Goal: Transaction & Acquisition: Purchase product/service

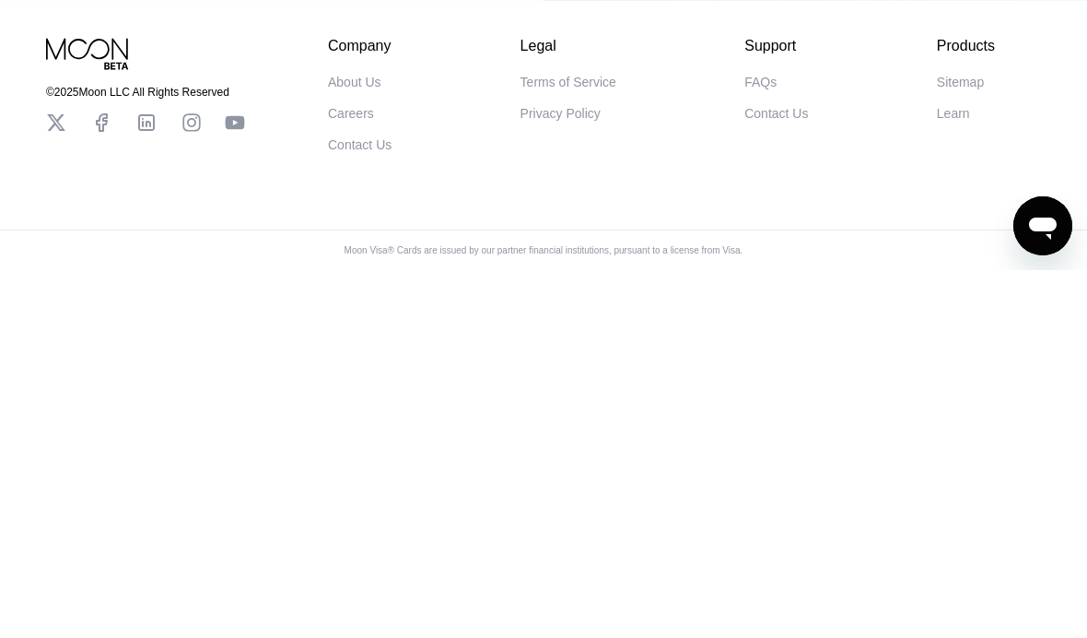
scroll to position [319, 0]
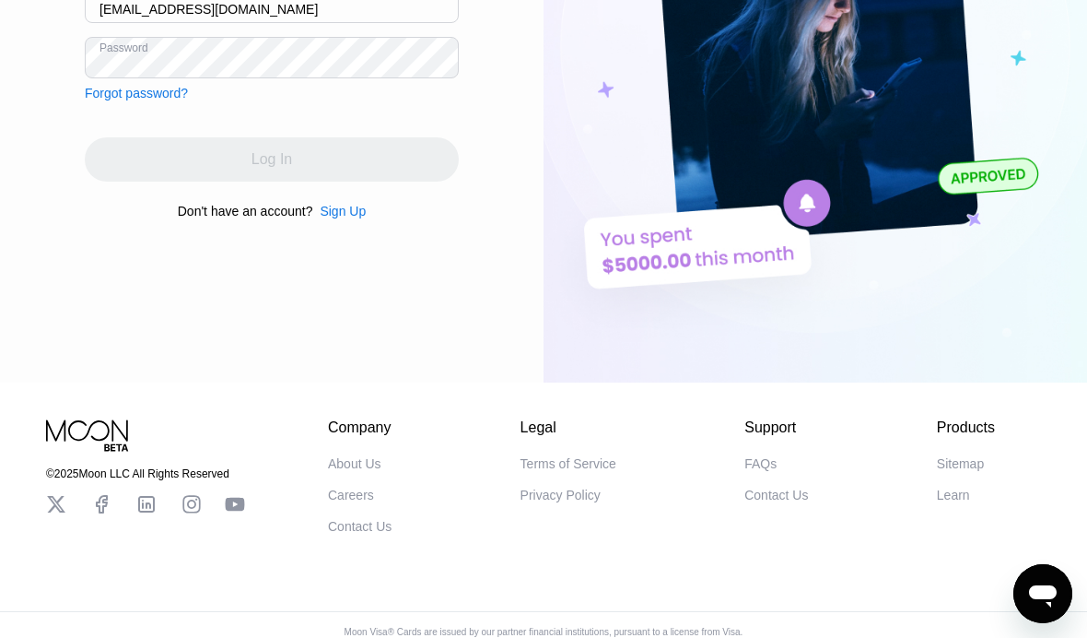
click at [207, 23] on input "[EMAIL_ADDRESS][DOMAIN_NAME]" at bounding box center [272, 2] width 374 height 41
click at [244, 23] on input "[EMAIL_ADDRESS][DOMAIN_NAME]" at bounding box center [272, 2] width 374 height 41
paste input "[EMAIL_ADDRESS]"
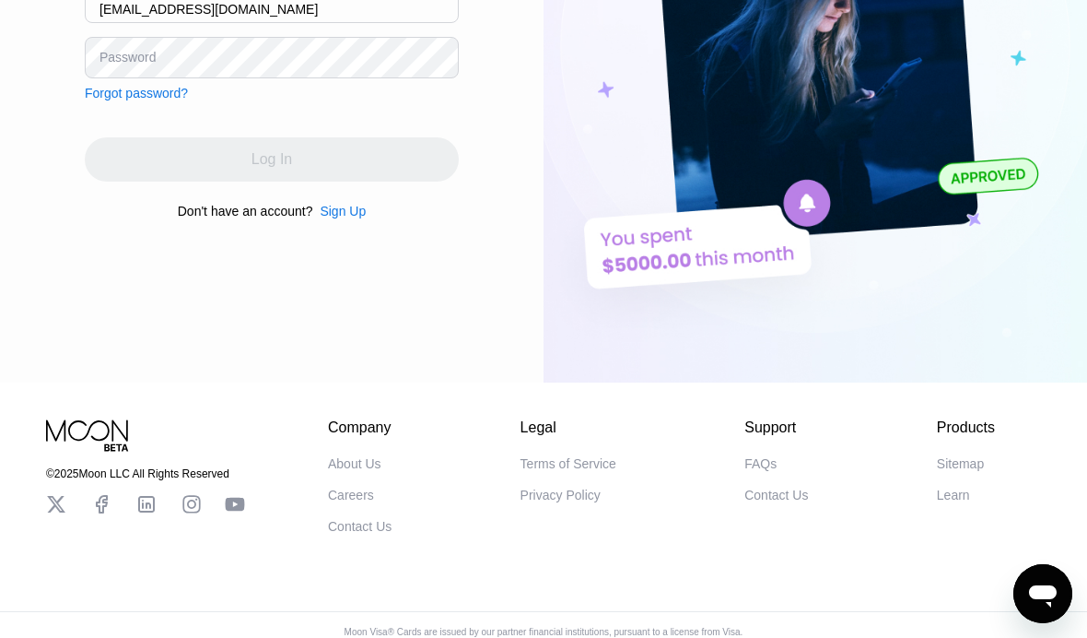
type input "[EMAIL_ADDRESS][DOMAIN_NAME]"
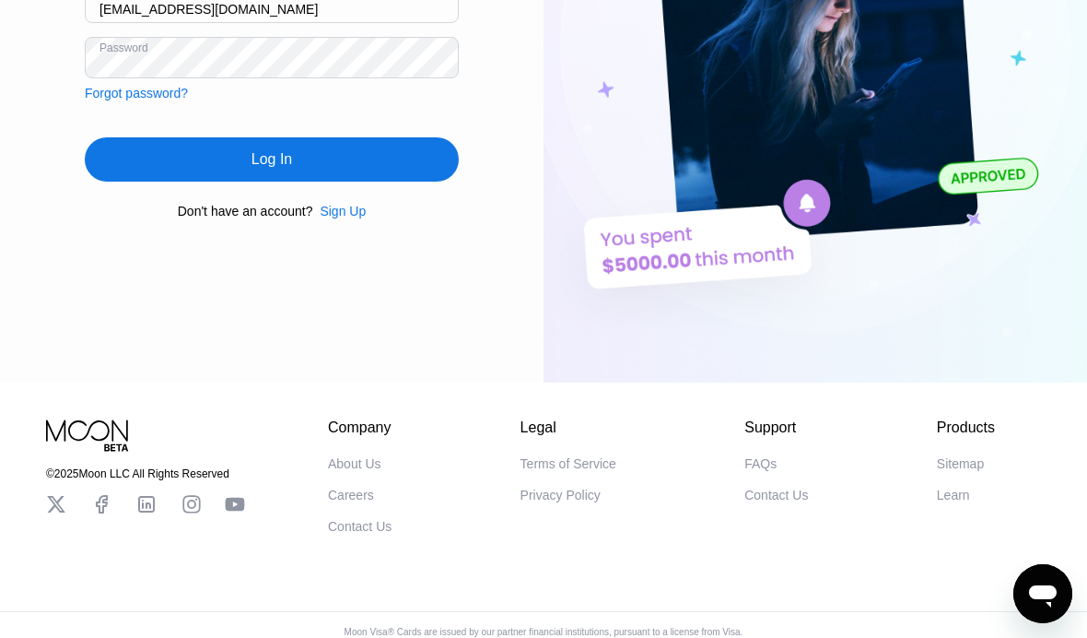
click at [341, 182] on div "Log In" at bounding box center [272, 159] width 374 height 44
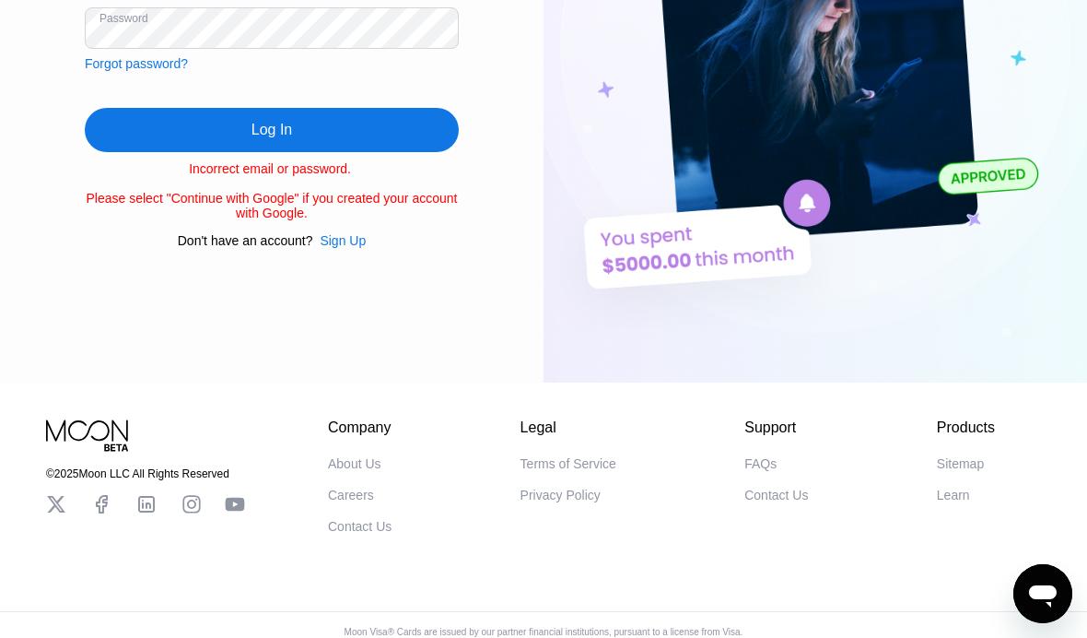
click at [351, 152] on div "Log In" at bounding box center [272, 130] width 374 height 44
click at [372, 152] on div "Log In" at bounding box center [272, 130] width 374 height 44
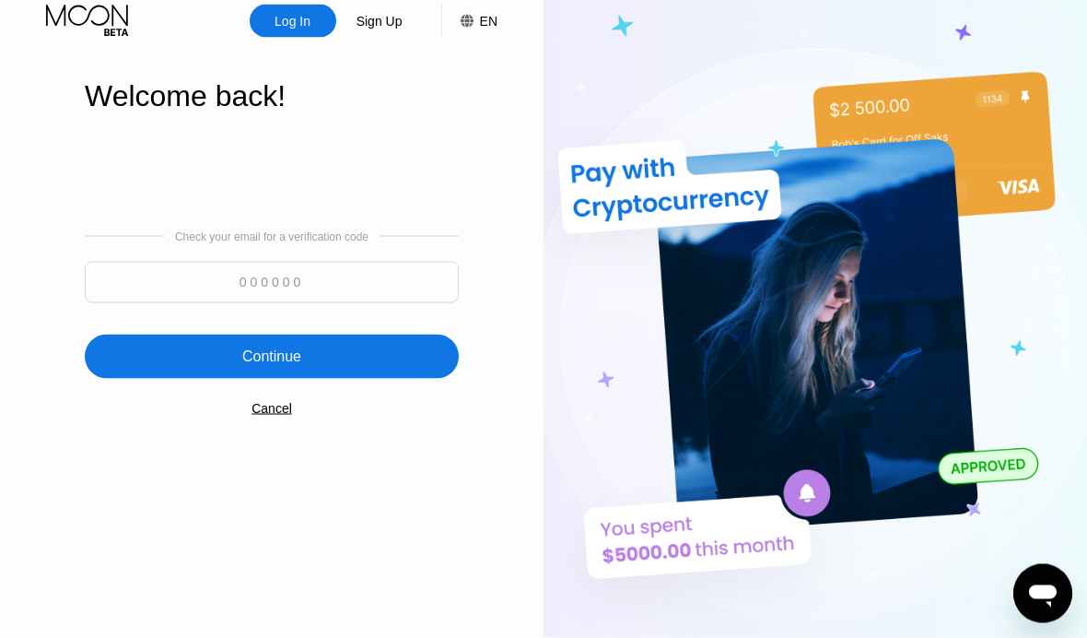
scroll to position [0, 0]
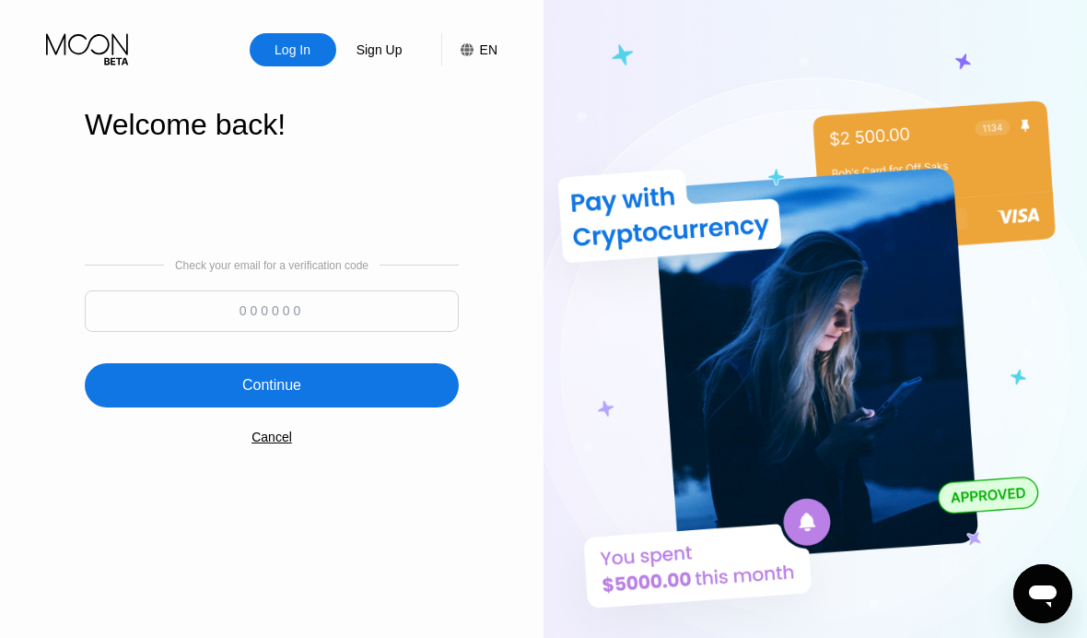
click at [290, 332] on input at bounding box center [272, 310] width 374 height 41
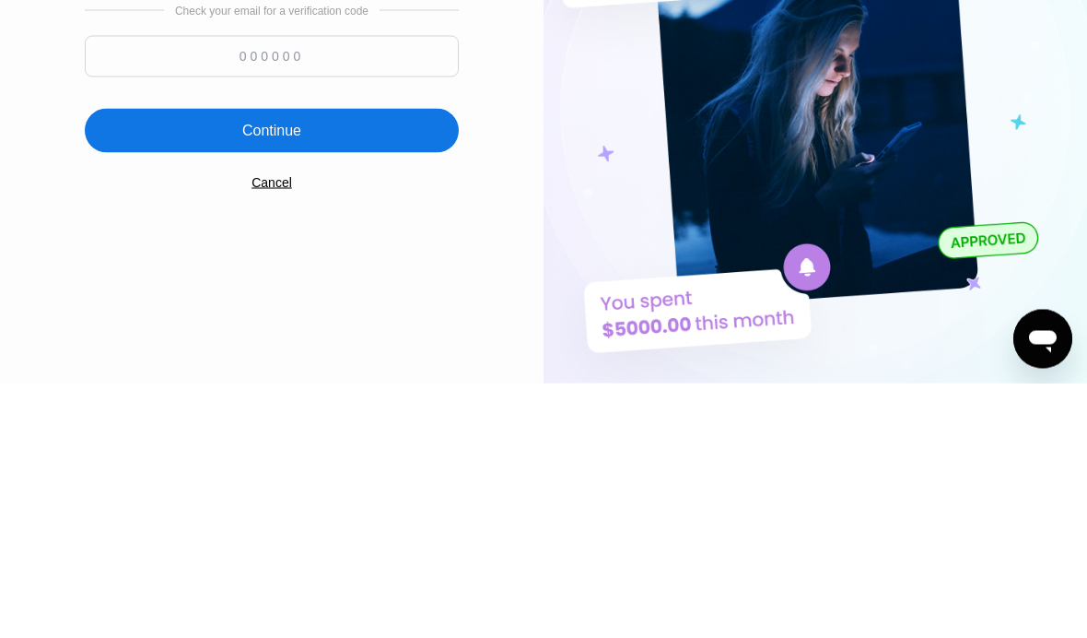
click at [269, 290] on input at bounding box center [272, 310] width 374 height 41
paste input "97468"
click at [316, 363] on div "Continue" at bounding box center [272, 385] width 374 height 44
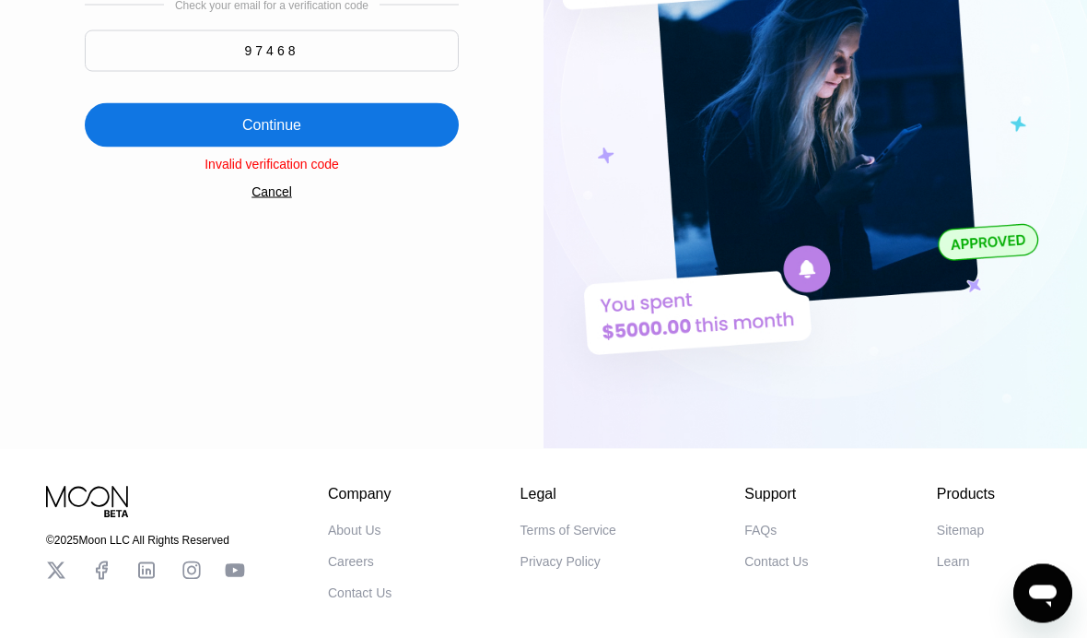
click at [294, 72] on input "97468" at bounding box center [272, 50] width 374 height 41
paste input "8346"
type input "978346"
click at [305, 147] on div "Continue" at bounding box center [272, 125] width 374 height 44
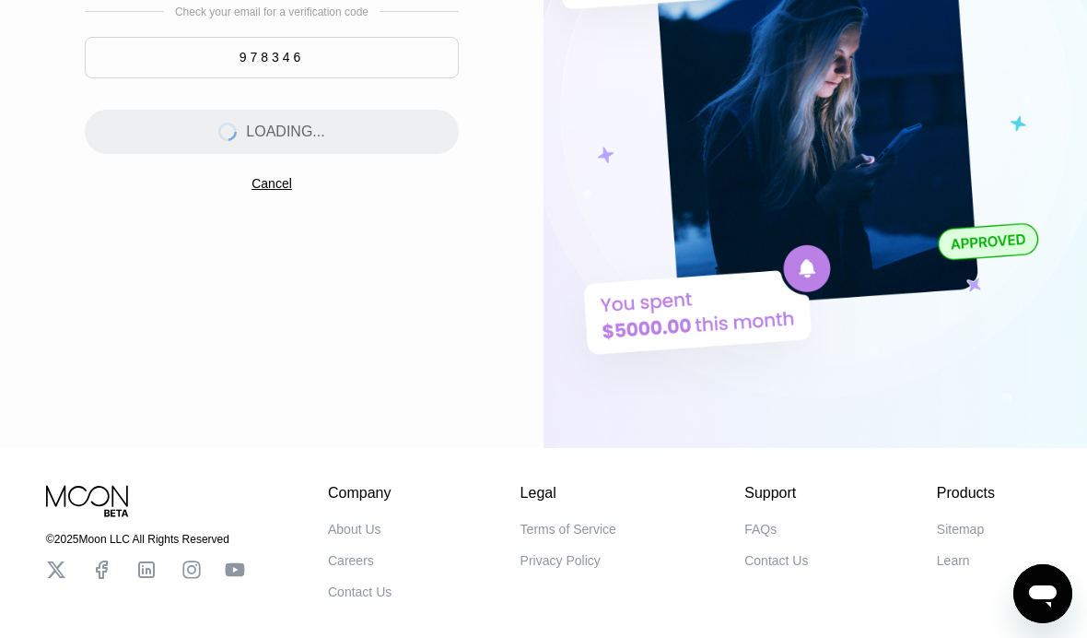
scroll to position [0, 0]
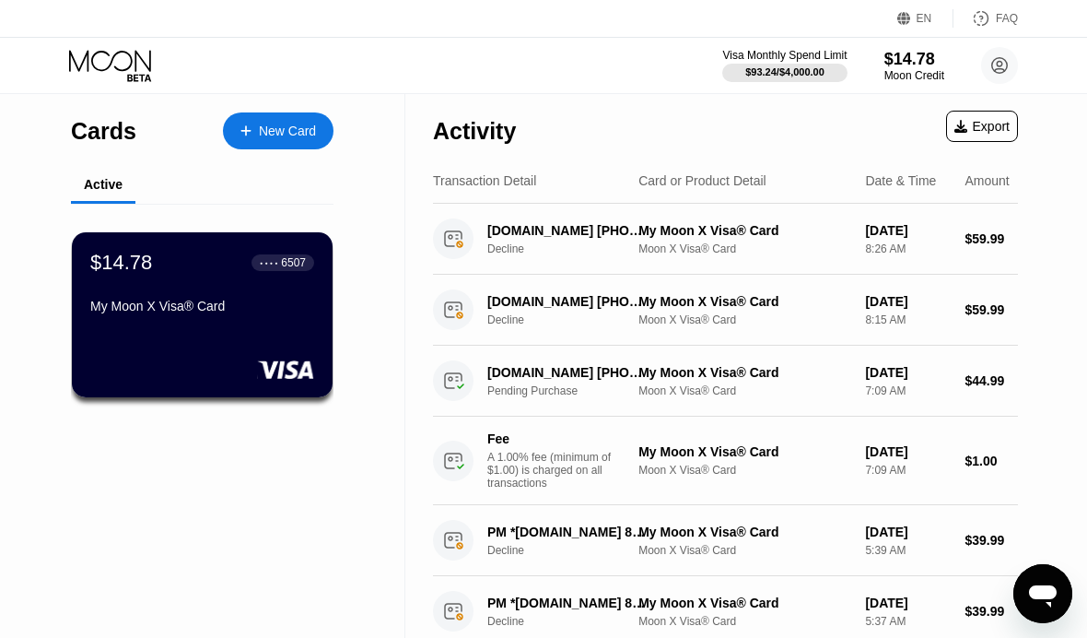
click at [899, 72] on div "Moon Credit" at bounding box center [915, 75] width 60 height 13
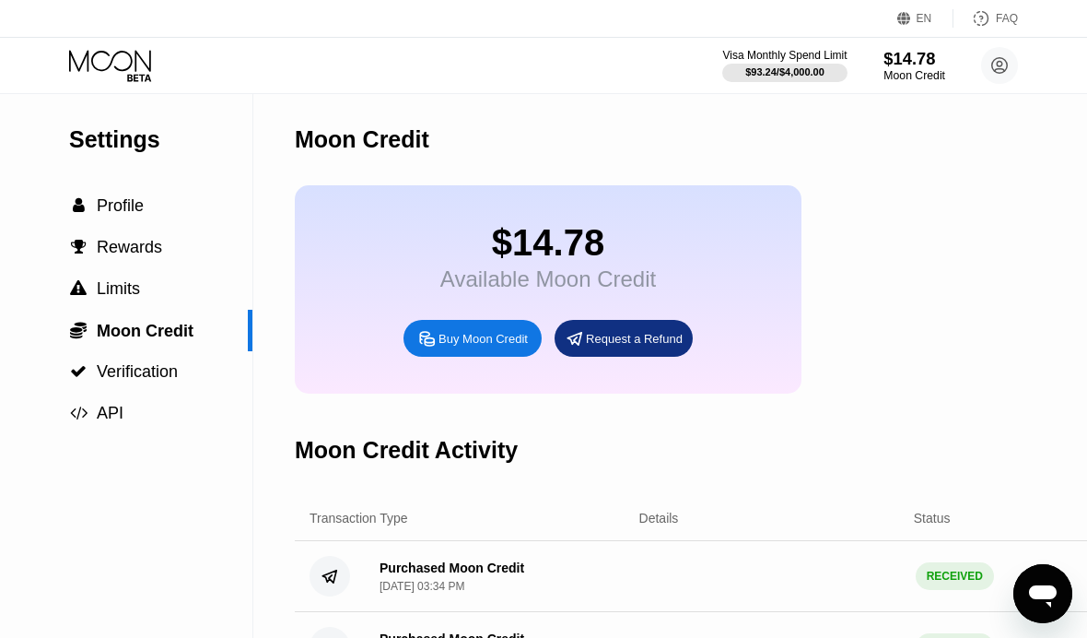
click at [501, 339] on div "Buy Moon Credit" at bounding box center [483, 339] width 89 height 16
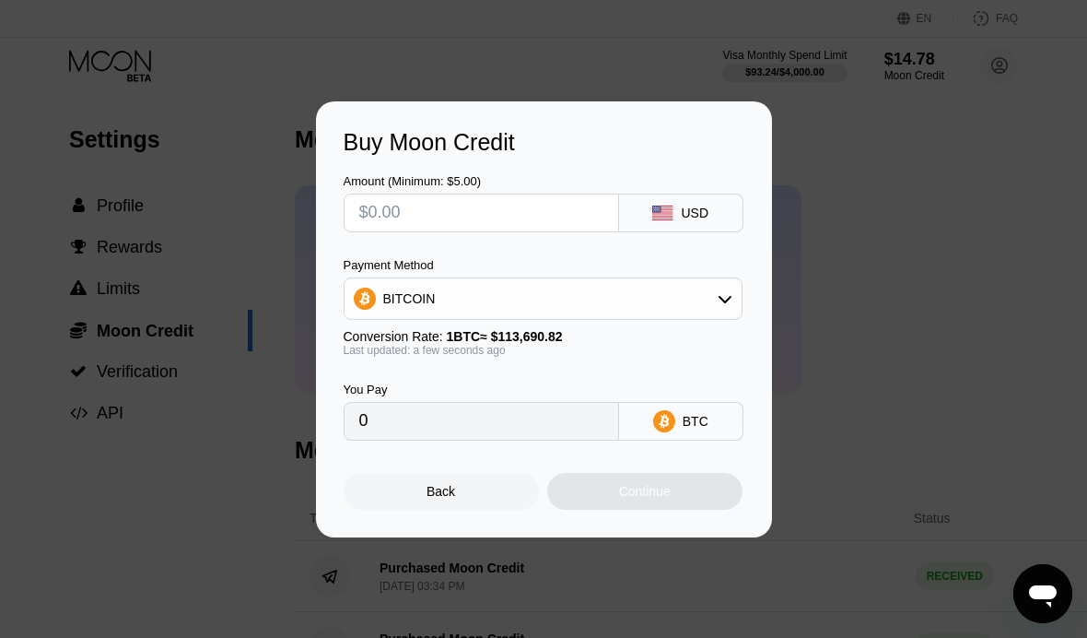
click at [664, 302] on div "BITCOIN" at bounding box center [543, 298] width 397 height 37
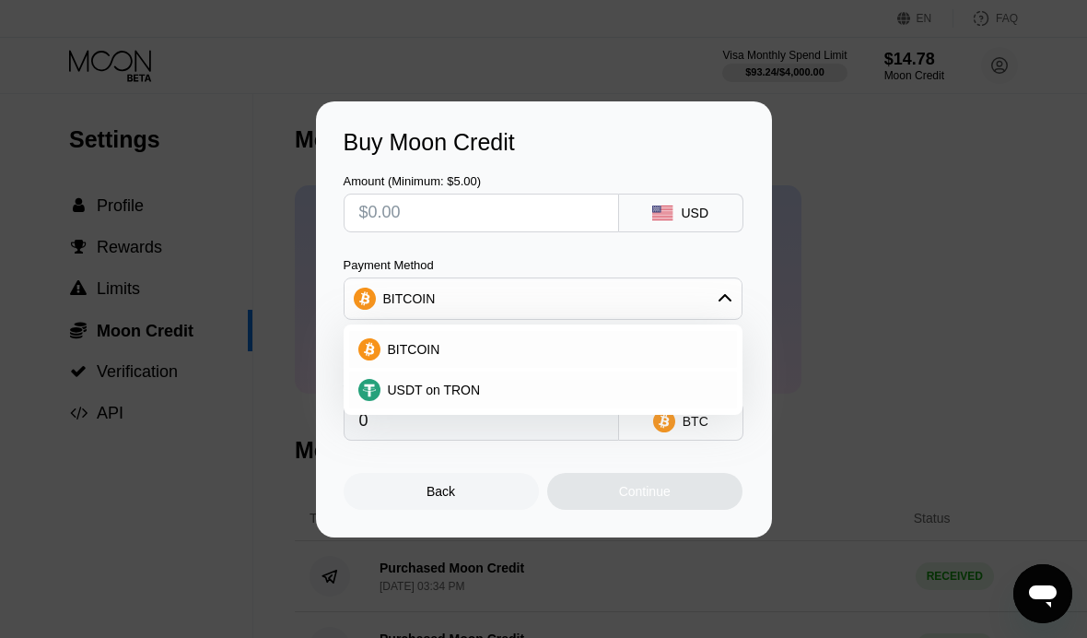
click at [504, 388] on div "USDT on TRON" at bounding box center [554, 389] width 347 height 15
type input "0.00"
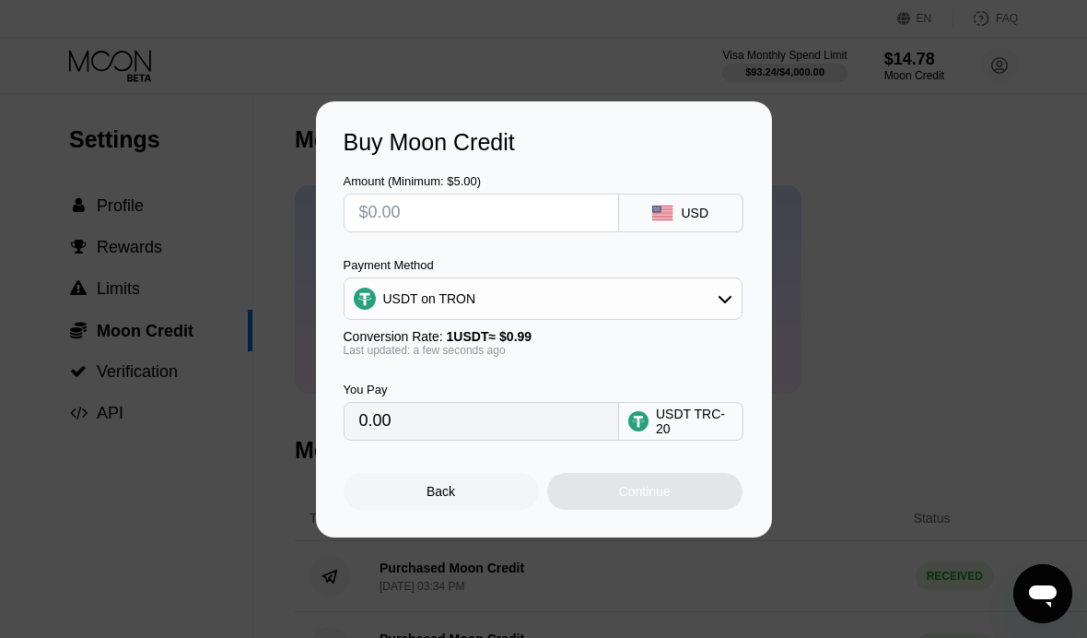
click at [487, 207] on input "text" at bounding box center [481, 212] width 244 height 37
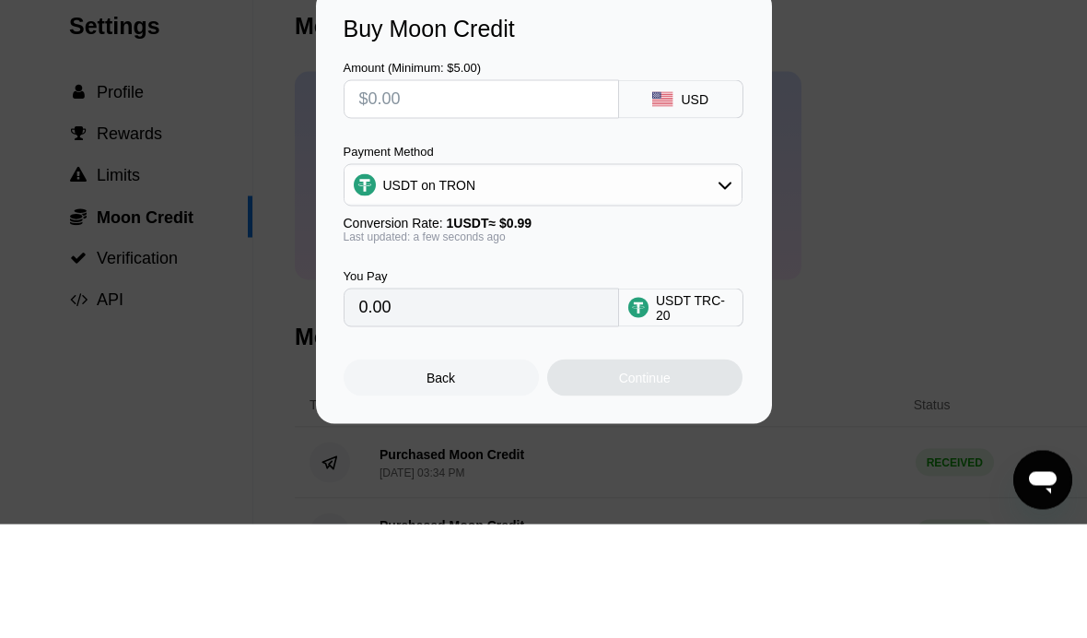
type input "$2"
type input "2.02"
type input "$20"
type input "20.20"
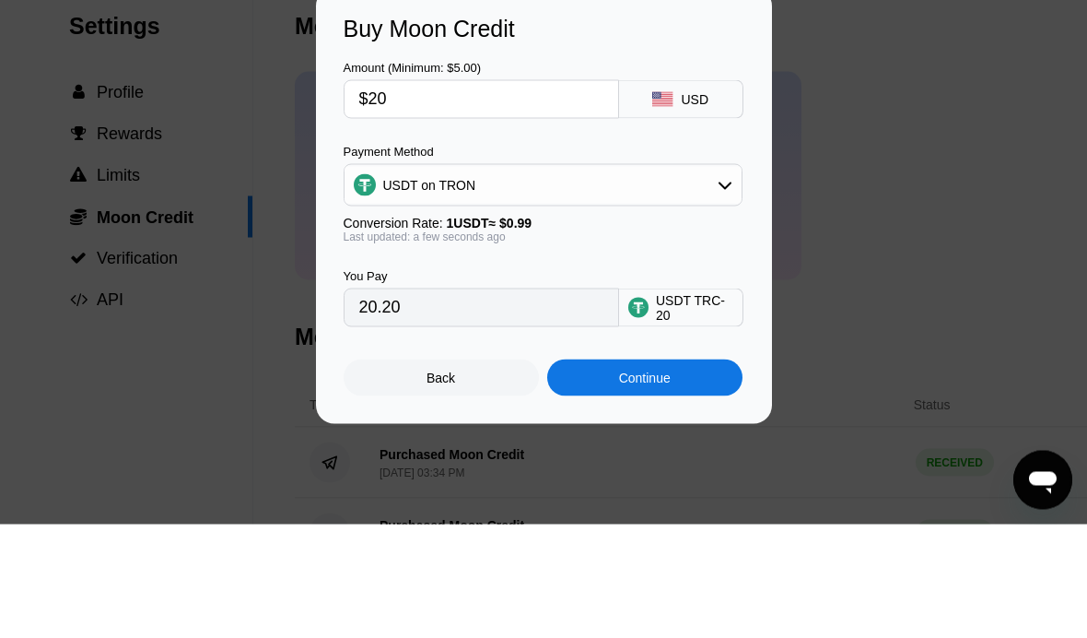
type input "$2"
type input "2.02"
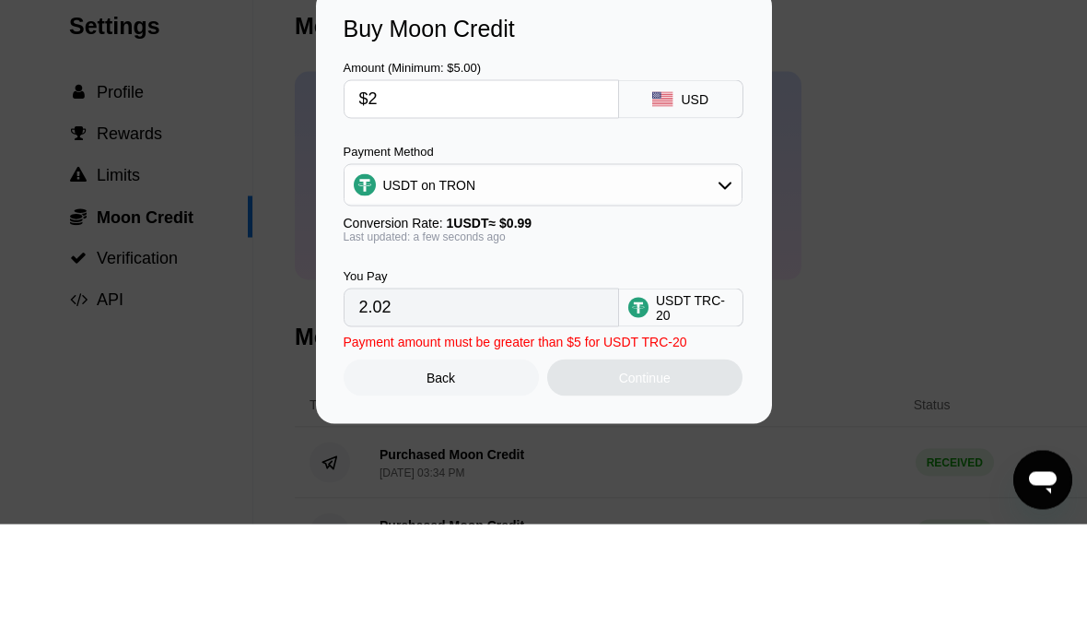
type input "$20"
type input "20.20"
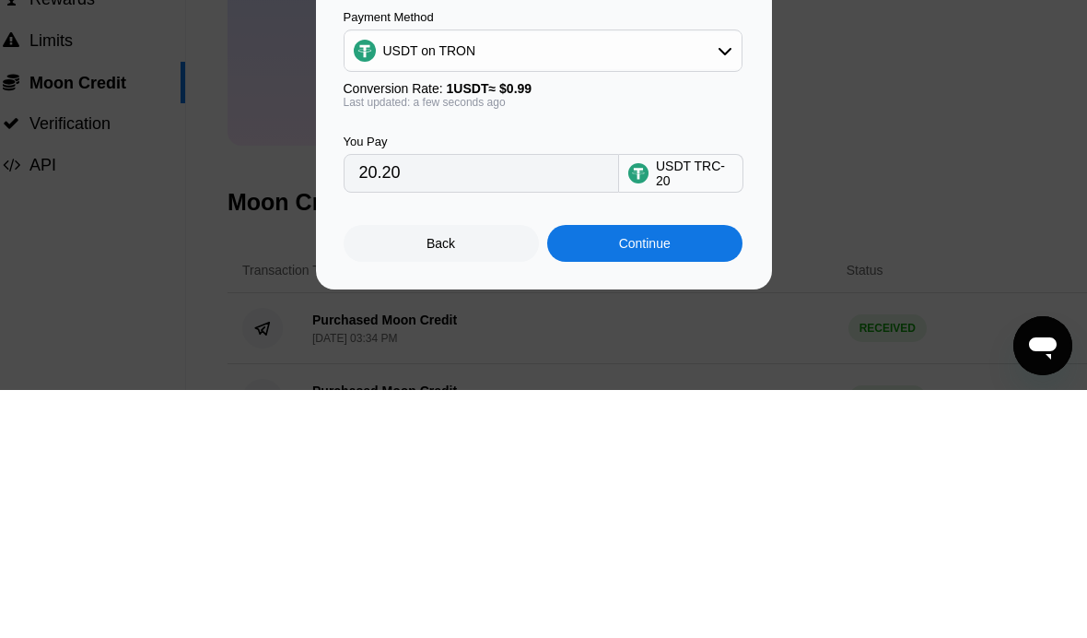
scroll to position [0, 77]
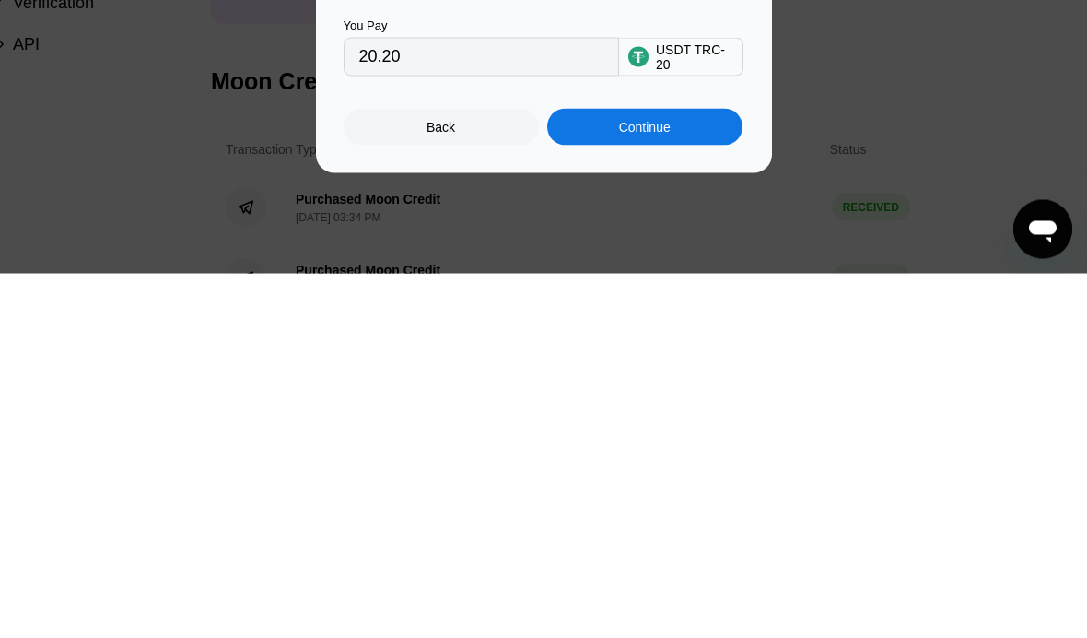
click at [679, 473] on div "Continue" at bounding box center [644, 491] width 195 height 37
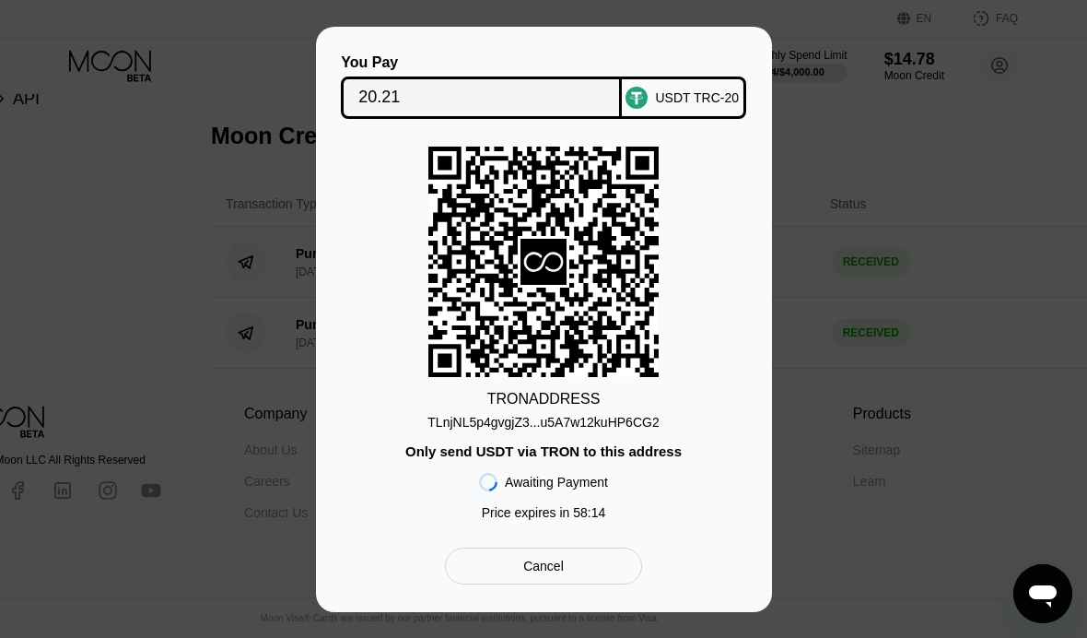
click at [580, 415] on div "TLnjNL5p4gvgjZ3...u5A7w12kuHP6CG2" at bounding box center [543, 422] width 231 height 15
